Goal: Transaction & Acquisition: Purchase product/service

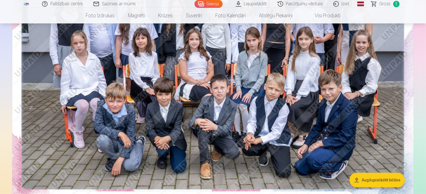
scroll to position [223, 0]
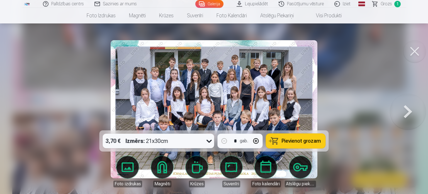
click at [411, 51] on button at bounding box center [414, 51] width 22 height 22
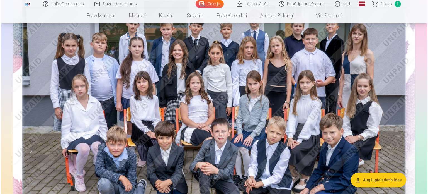
scroll to position [84, 0]
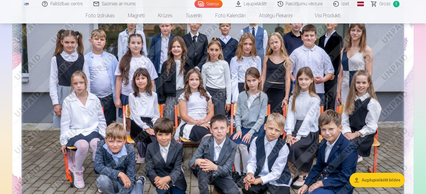
click at [169, 99] on img at bounding box center [213, 112] width 402 height 268
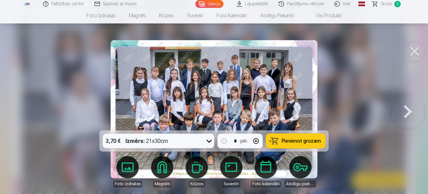
drag, startPoint x: 255, startPoint y: 139, endPoint x: 259, endPoint y: 139, distance: 3.3
click at [256, 139] on button "button" at bounding box center [255, 140] width 13 height 13
click at [290, 142] on span "Pievienot grozam" at bounding box center [301, 140] width 39 height 5
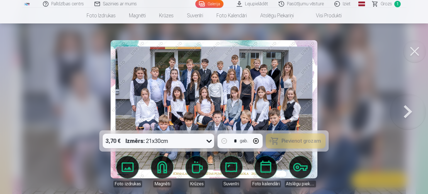
type input "*"
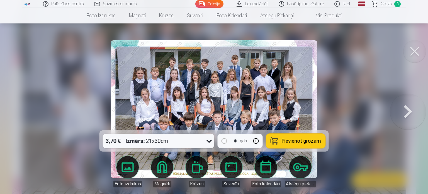
click at [387, 6] on span "Grozs" at bounding box center [385, 4] width 11 height 7
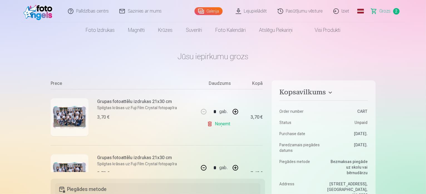
scroll to position [84, 0]
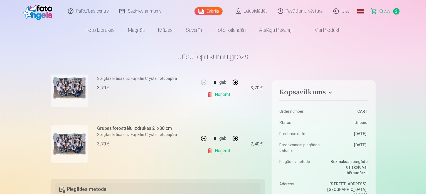
click at [220, 94] on link "Noņemt" at bounding box center [219, 94] width 25 height 11
type input "*"
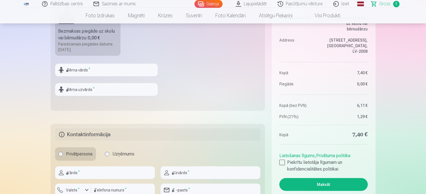
scroll to position [223, 0]
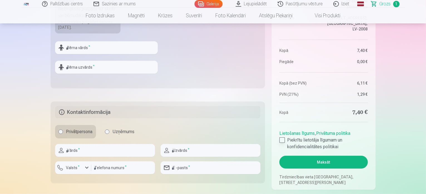
click at [282, 140] on div at bounding box center [283, 140] width 6 height 6
click at [300, 162] on button "Maksāt" at bounding box center [324, 161] width 88 height 13
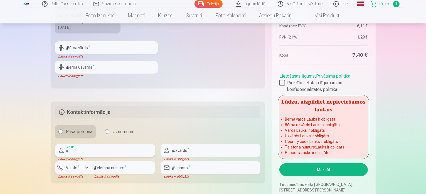
click at [70, 150] on input "text" at bounding box center [105, 150] width 100 height 13
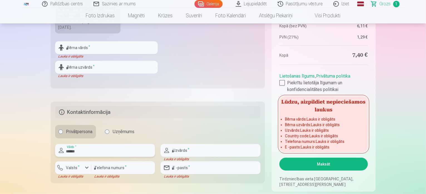
type input "******"
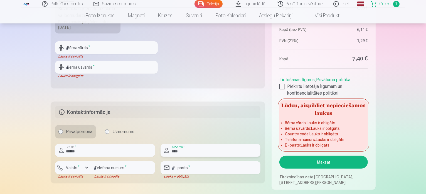
type input "****"
click at [106, 169] on input "number" at bounding box center [123, 167] width 64 height 13
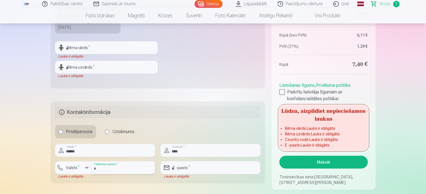
type input "********"
click at [181, 169] on input "email" at bounding box center [211, 167] width 100 height 13
type input "**********"
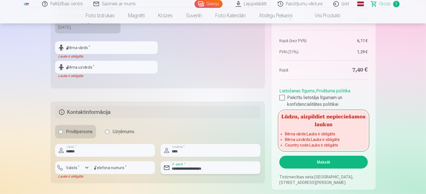
scroll to position [251, 0]
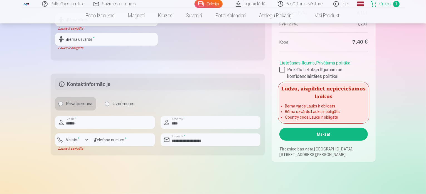
click at [317, 132] on button "Maksāt" at bounding box center [324, 134] width 88 height 13
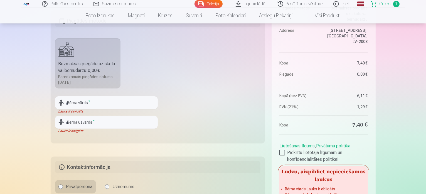
scroll to position [167, 0]
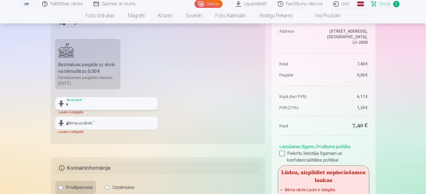
click at [99, 104] on input "text" at bounding box center [106, 103] width 103 height 13
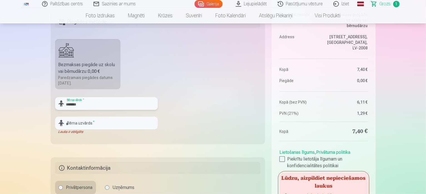
type input "*******"
click at [91, 122] on input "text" at bounding box center [106, 122] width 103 height 13
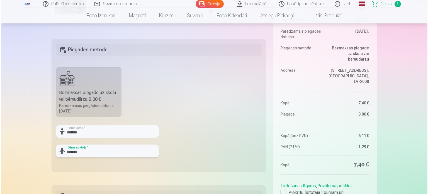
scroll to position [279, 0]
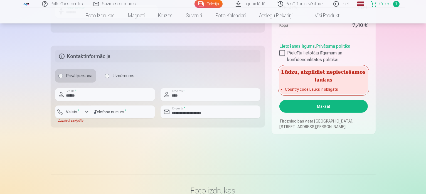
type input "*******"
click at [312, 109] on button "Maksāt" at bounding box center [324, 106] width 88 height 13
click at [70, 114] on label "Valsts *" at bounding box center [73, 112] width 18 height 6
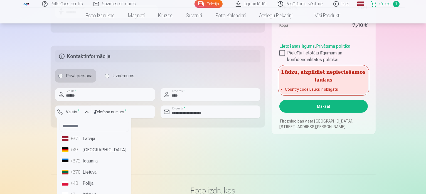
click at [87, 139] on li "+371 Latvija" at bounding box center [94, 138] width 69 height 11
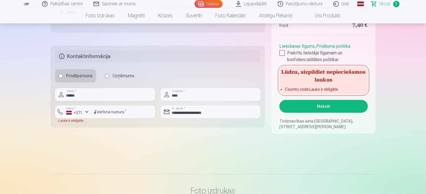
click at [332, 107] on button "Maksāt" at bounding box center [324, 106] width 88 height 13
